Goal: Information Seeking & Learning: Find specific fact

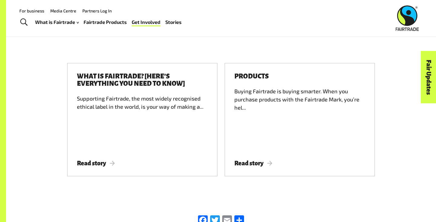
scroll to position [933, 0]
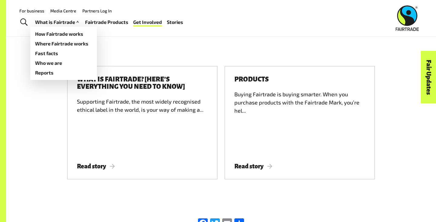
click at [55, 21] on link "What is Fairtrade" at bounding box center [57, 22] width 45 height 9
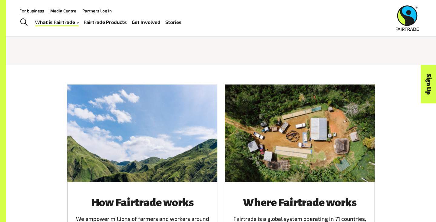
scroll to position [145, 0]
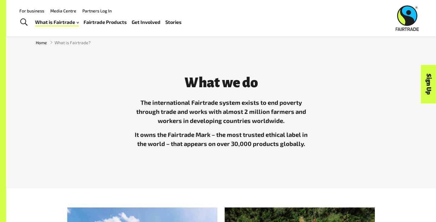
click at [110, 15] on div "What is Fairtrade How Fairtrade works Where Fairtrade works Fast facts Who we a…" at bounding box center [110, 22] width 151 height 15
click at [105, 29] on div "What is Fairtrade How Fairtrade works Where Fairtrade works Fast facts Who we a…" at bounding box center [110, 22] width 151 height 15
click at [106, 21] on link "Fairtrade Products" at bounding box center [104, 22] width 43 height 9
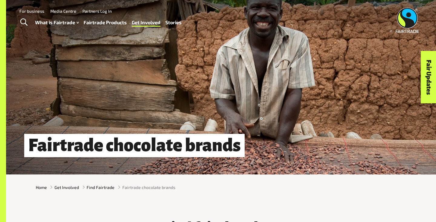
click at [101, 26] on link "Fairtrade Products" at bounding box center [104, 22] width 43 height 9
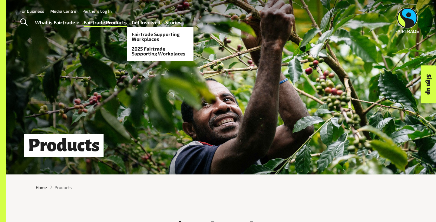
click at [137, 26] on link "Get Involved" at bounding box center [146, 22] width 29 height 9
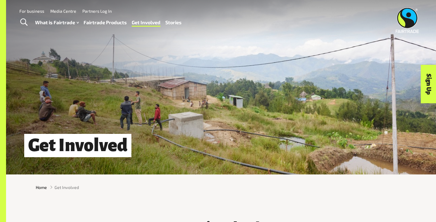
click at [42, 16] on div "What is Fairtrade How Fairtrade works Where Fairtrade works Fast facts Who we a…" at bounding box center [110, 22] width 151 height 15
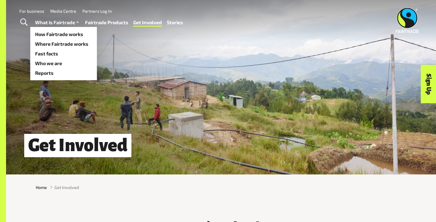
click at [42, 24] on link "What is Fairtrade" at bounding box center [57, 22] width 45 height 9
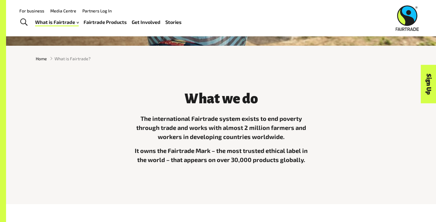
scroll to position [24, 0]
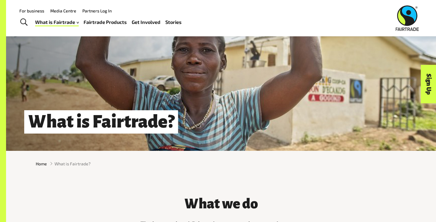
click at [90, 22] on link "Fairtrade Products" at bounding box center [104, 22] width 43 height 9
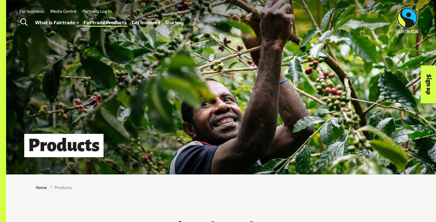
click at [28, 19] on link "Toggle Search" at bounding box center [23, 22] width 15 height 15
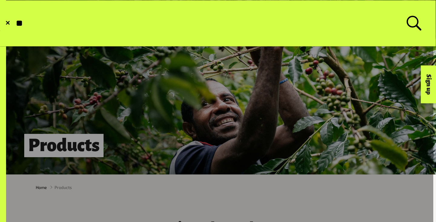
type input "*"
type input "**********"
click at [15, 23] on button "Submit Search" at bounding box center [15, 23] width 0 height 0
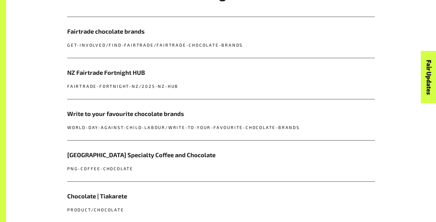
scroll to position [262, 0]
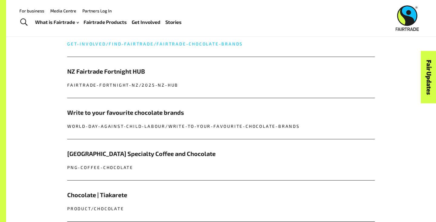
click at [116, 44] on p "get-involved/find-fairtrade/fairtrade-chocolate-brands" at bounding box center [220, 44] width 307 height 6
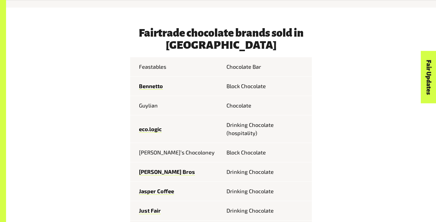
scroll to position [309, 0]
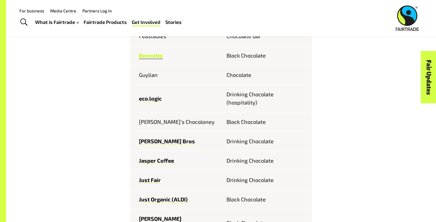
click at [144, 57] on link "Bennetto" at bounding box center [151, 55] width 24 height 7
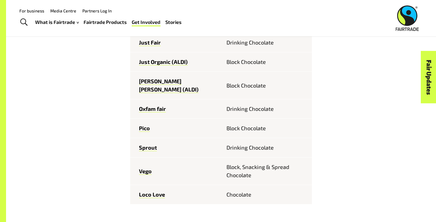
scroll to position [440, 0]
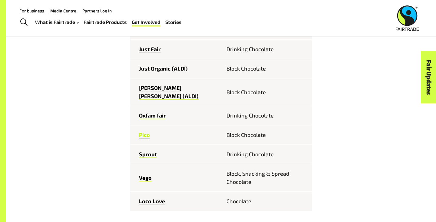
click at [143, 131] on link "Pico" at bounding box center [144, 134] width 11 height 7
click at [144, 49] on link "Just Fair" at bounding box center [150, 49] width 22 height 7
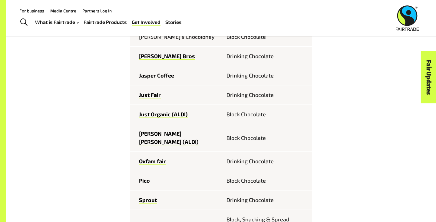
scroll to position [354, 0]
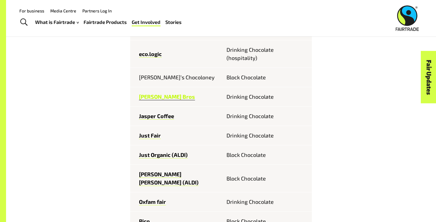
click at [145, 94] on link "[PERSON_NAME] Bros" at bounding box center [167, 96] width 56 height 7
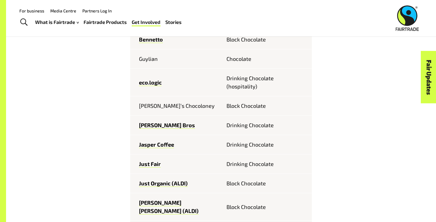
scroll to position [317, 0]
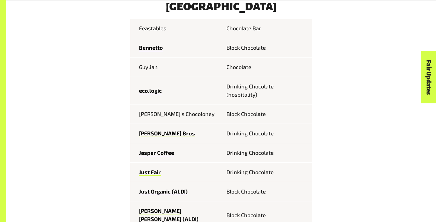
click at [152, 96] on td "eco.logic" at bounding box center [175, 91] width 91 height 28
click at [152, 93] on link "eco.logic" at bounding box center [150, 90] width 23 height 7
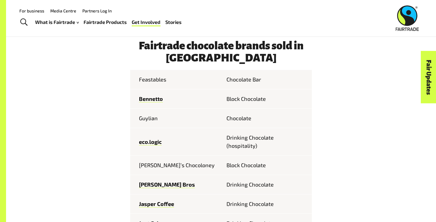
scroll to position [266, 0]
click at [140, 79] on td "Feastables" at bounding box center [175, 79] width 91 height 19
